Goal: Task Accomplishment & Management: Use online tool/utility

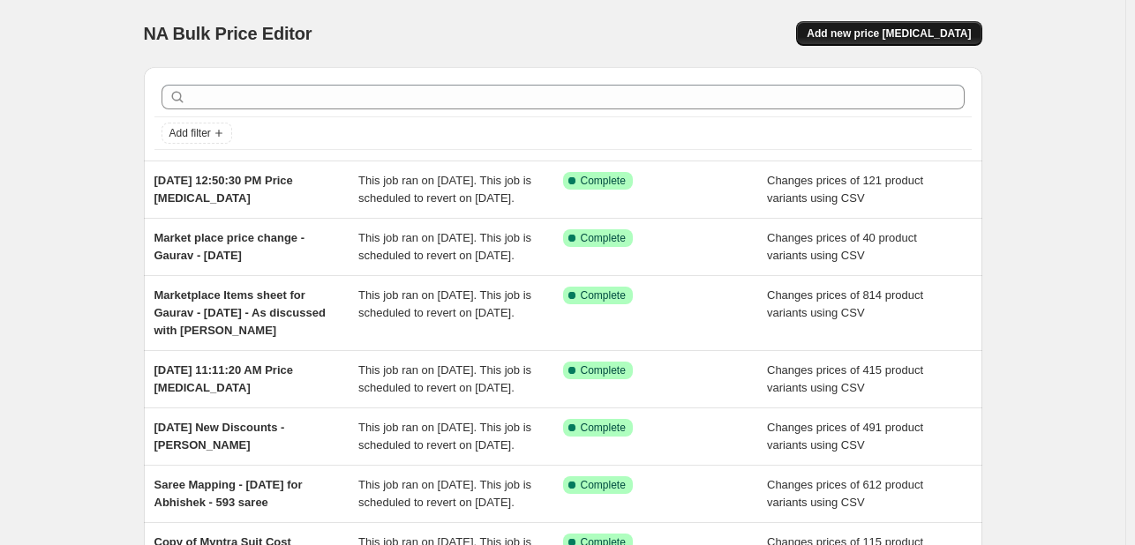
click at [930, 27] on span "Add new price [MEDICAL_DATA]" at bounding box center [888, 33] width 164 height 14
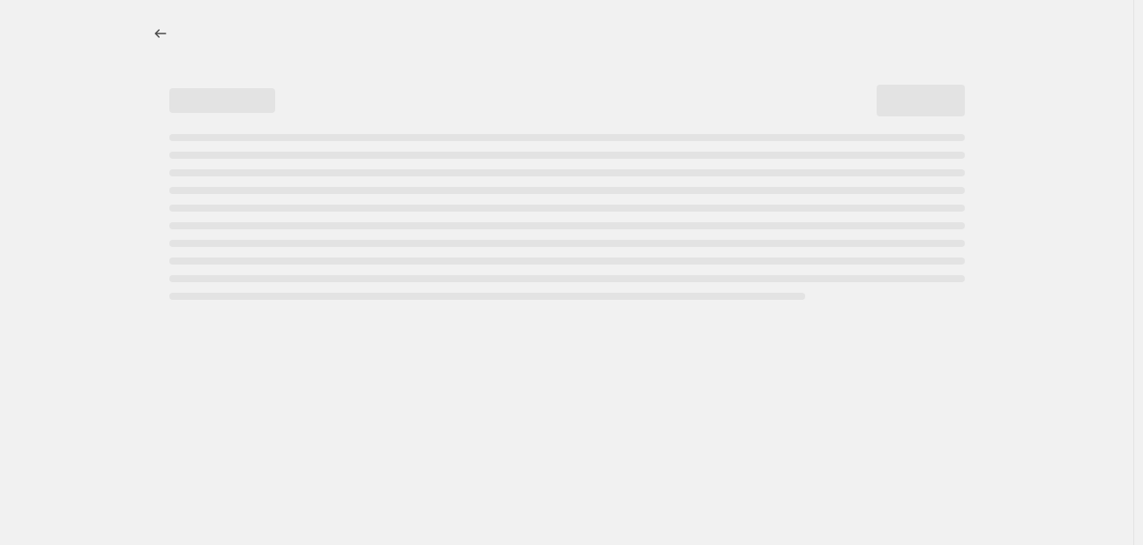
select select "percentage"
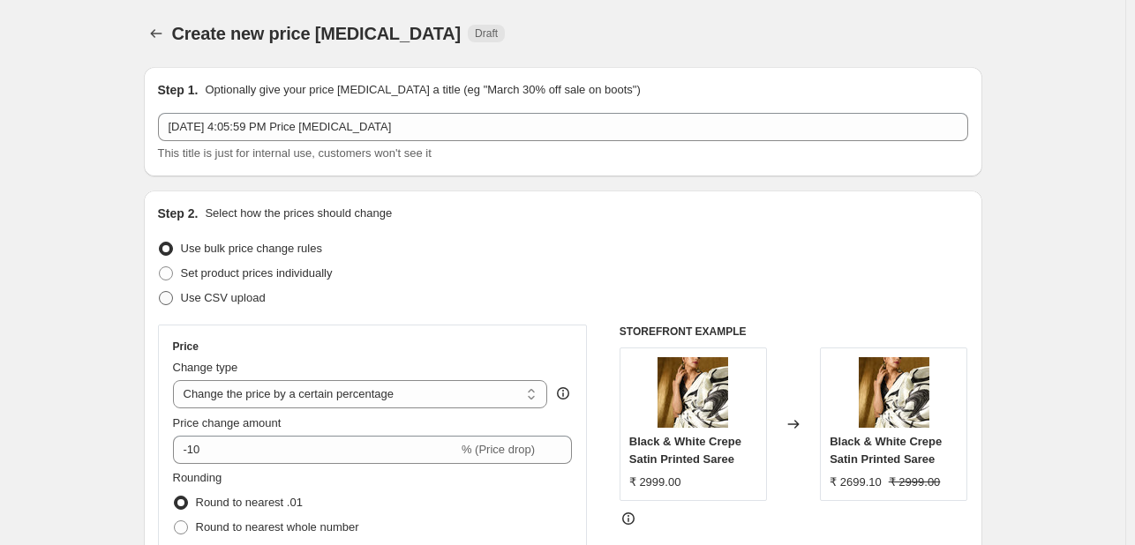
click at [236, 297] on span "Use CSV upload" at bounding box center [223, 297] width 85 height 13
click at [160, 292] on input "Use CSV upload" at bounding box center [159, 291] width 1 height 1
radio input "true"
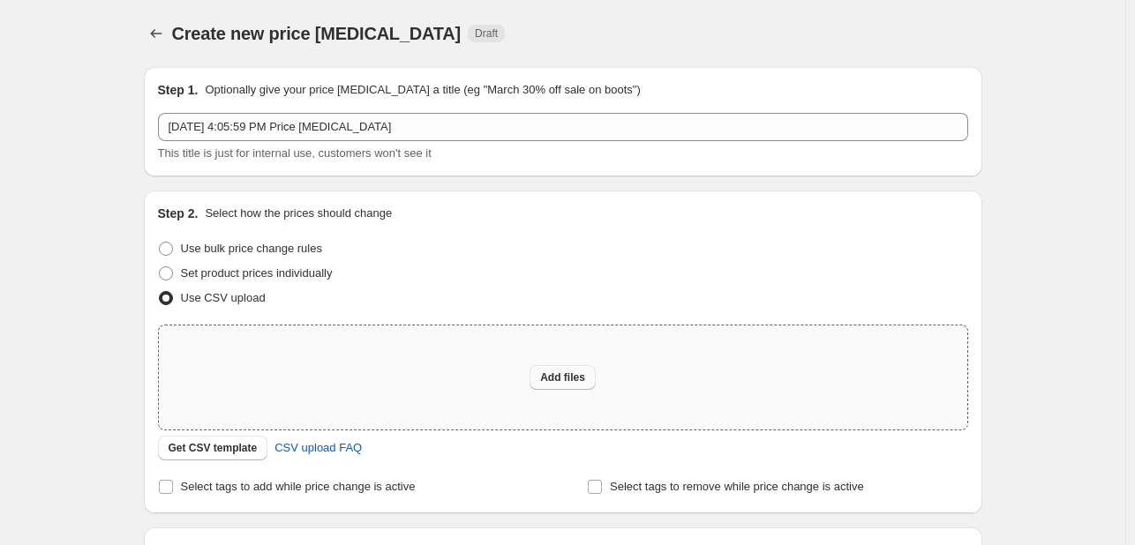
click at [559, 386] on button "Add files" at bounding box center [562, 377] width 66 height 25
type input "C:\fakepath\19 more items market place price change - [DATE] - [PERSON_NAME] se…"
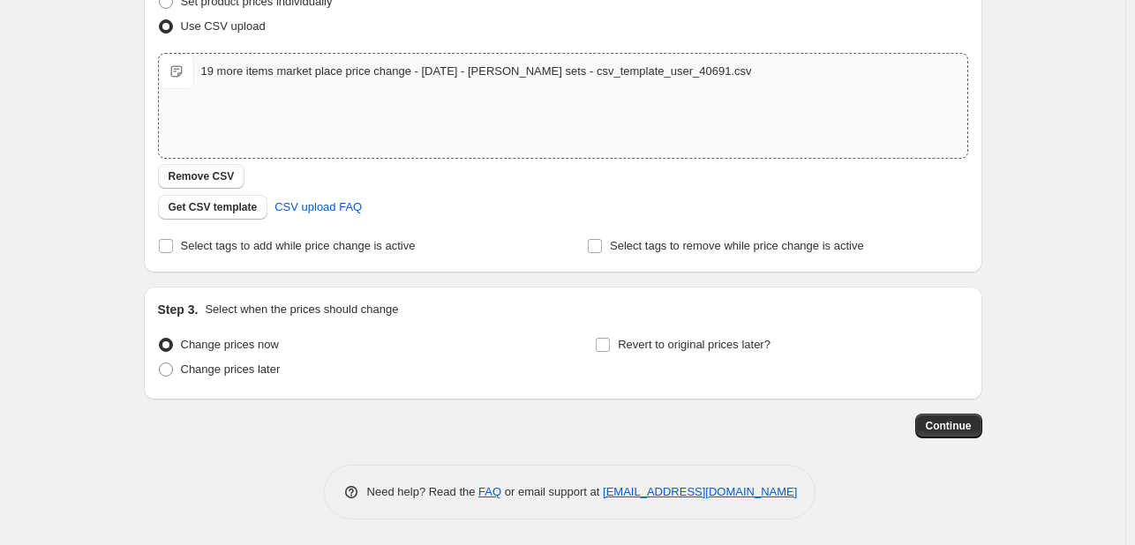
scroll to position [272, 0]
click at [690, 338] on span "Revert to original prices later?" at bounding box center [694, 344] width 153 height 13
click at [610, 338] on input "Revert to original prices later?" at bounding box center [603, 345] width 14 height 14
checkbox input "true"
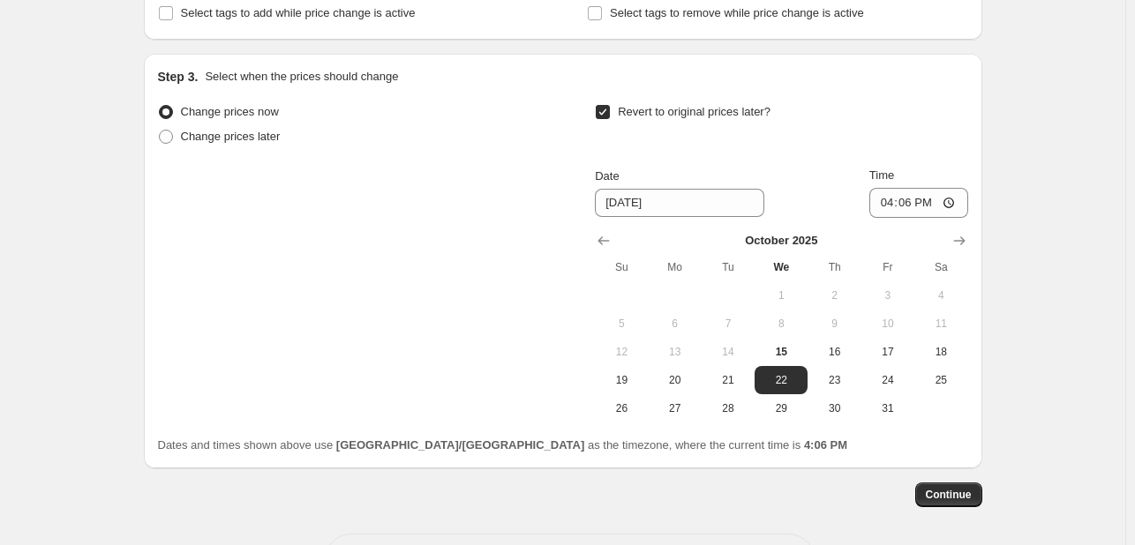
scroll to position [506, 0]
click at [958, 242] on icon "Show next month, November 2025" at bounding box center [959, 240] width 18 height 18
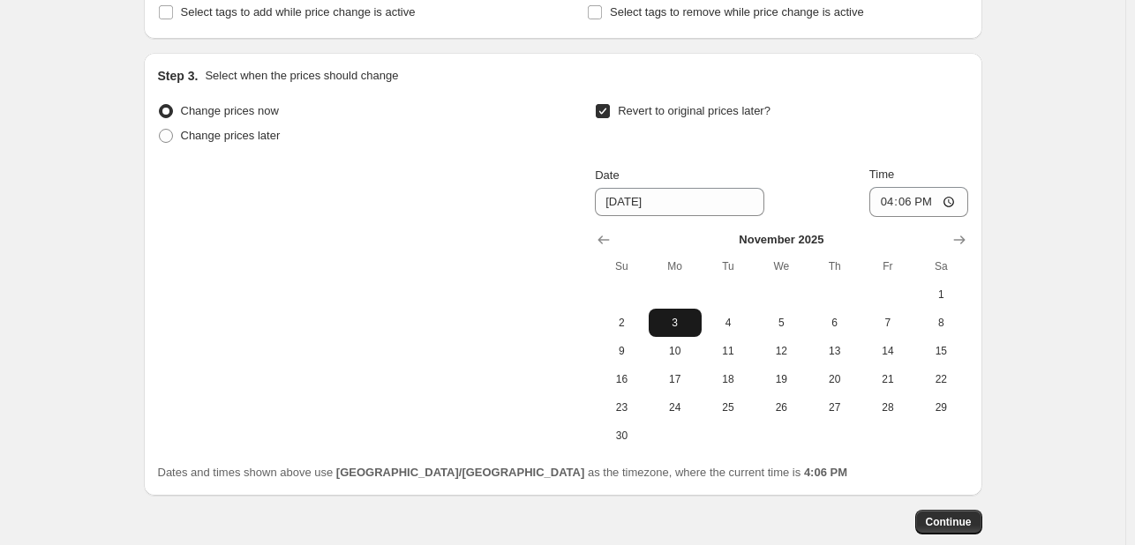
click at [678, 318] on span "3" at bounding box center [674, 323] width 39 height 14
type input "[DATE]"
click at [948, 519] on span "Continue" at bounding box center [948, 522] width 46 height 14
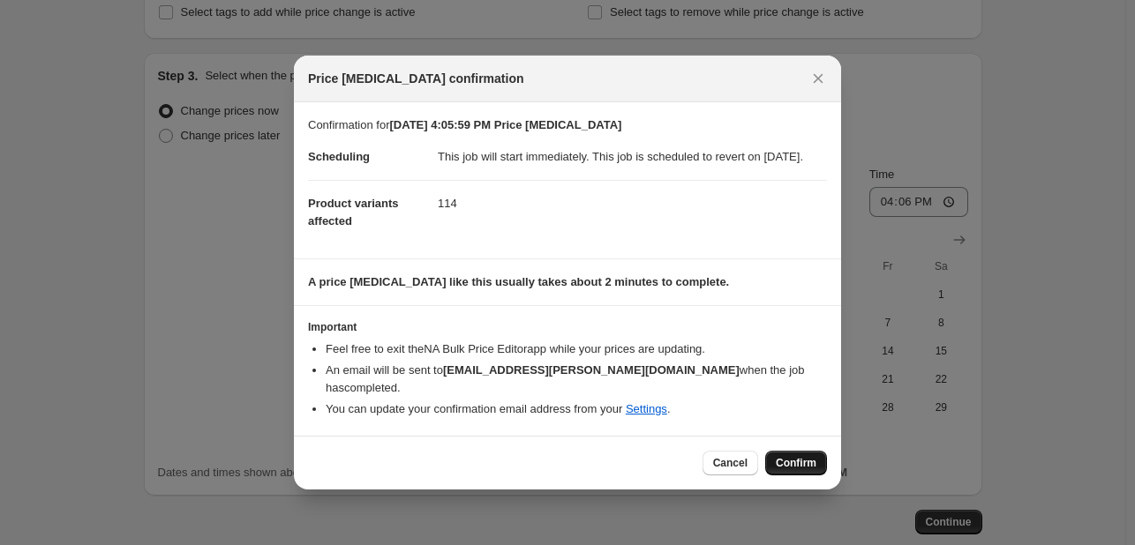
click at [784, 460] on span "Confirm" at bounding box center [795, 463] width 41 height 14
